Goal: Task Accomplishment & Management: Manage account settings

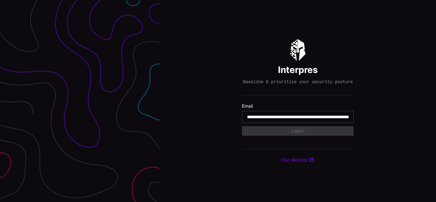
click at [298, 120] on input "**********" at bounding box center [297, 117] width 101 height 6
click at [218, 101] on div "Interpres Baseline & prioritize your security posture Email Login Visit Website" at bounding box center [297, 101] width 276 height 202
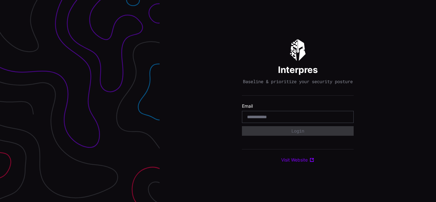
click at [218, 101] on div "Interpres Baseline & prioritize your security posture Email Login Visit Website" at bounding box center [297, 101] width 276 height 202
